Goal: Check status: Check status

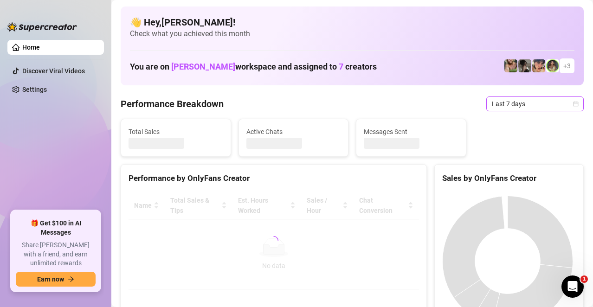
click at [569, 107] on span "Last 7 days" at bounding box center [535, 104] width 86 height 14
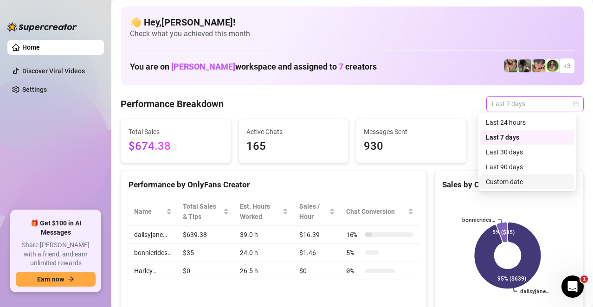
click at [513, 185] on div "Custom date" at bounding box center [527, 182] width 83 height 10
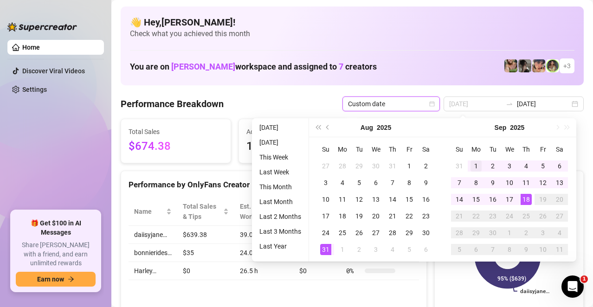
type input "[DATE]"
click at [475, 170] on div "1" at bounding box center [476, 166] width 11 height 11
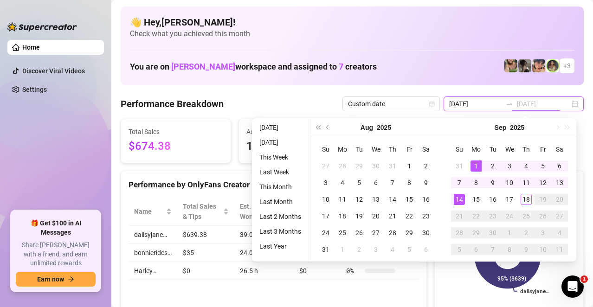
type input "[DATE]"
click at [461, 202] on div "14" at bounding box center [459, 199] width 11 height 11
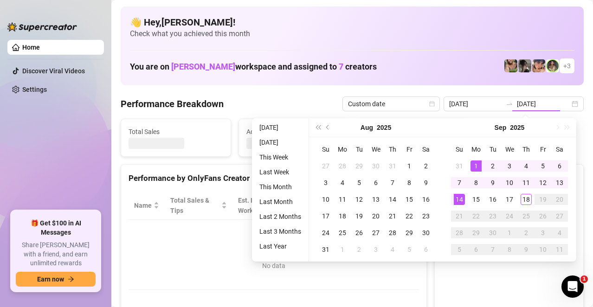
type input "[DATE]"
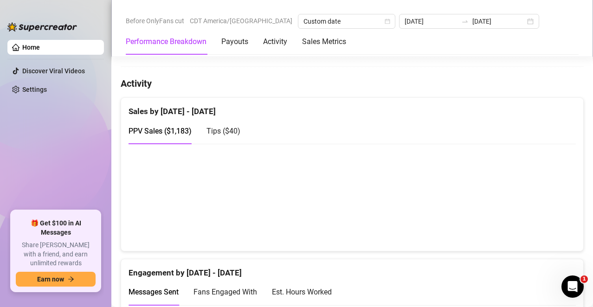
scroll to position [464, 0]
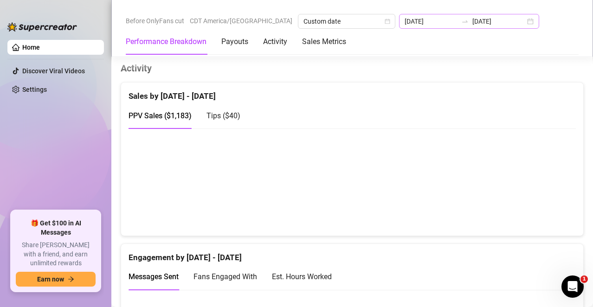
click at [481, 23] on div "[DATE] [DATE]" at bounding box center [469, 21] width 140 height 15
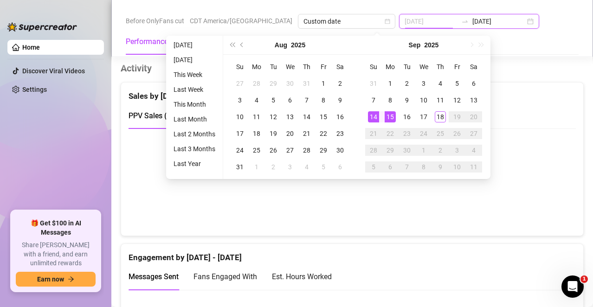
type input "[DATE]"
click at [386, 116] on div "15" at bounding box center [390, 116] width 11 height 11
type input "[DATE]"
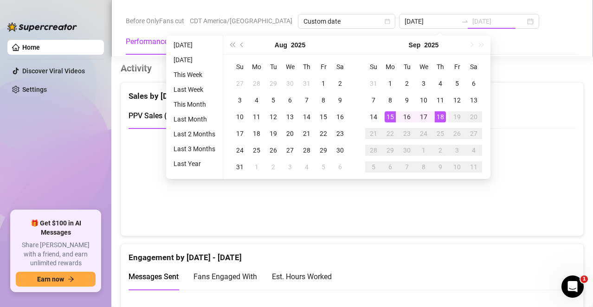
click at [441, 121] on div "18" at bounding box center [440, 116] width 11 height 11
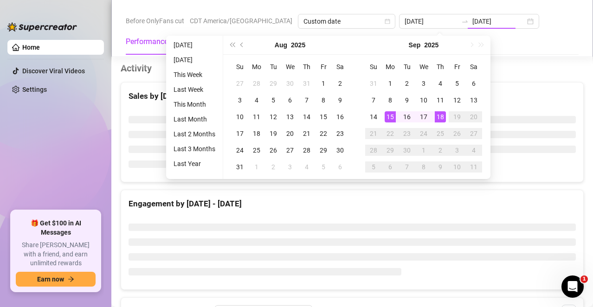
type input "[DATE]"
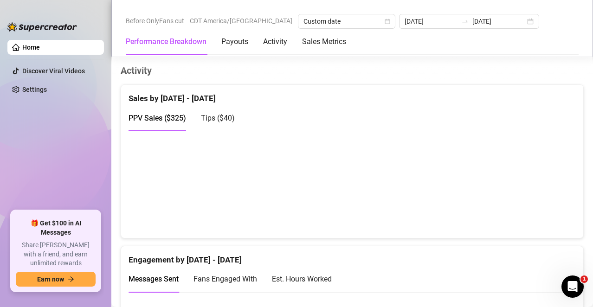
scroll to position [356, 0]
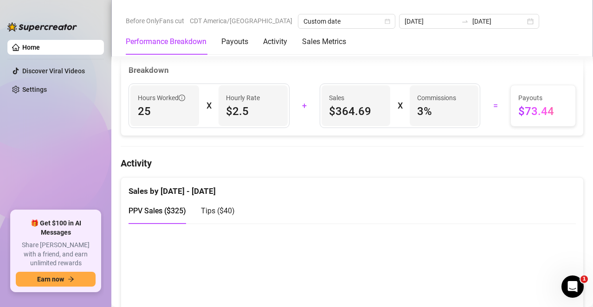
type input "[DATE]"
